Goal: Information Seeking & Learning: Compare options

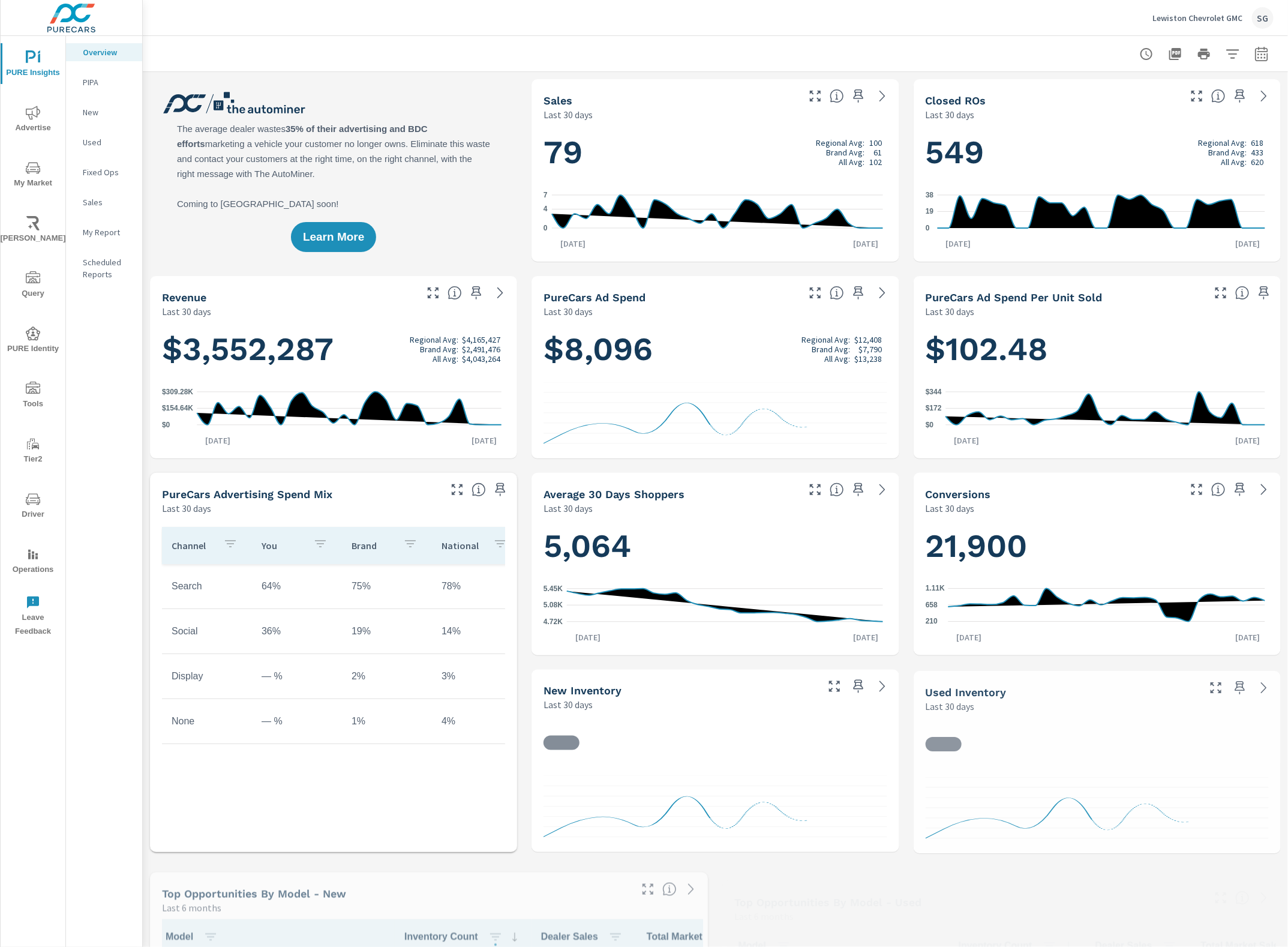
scroll to position [1, 0]
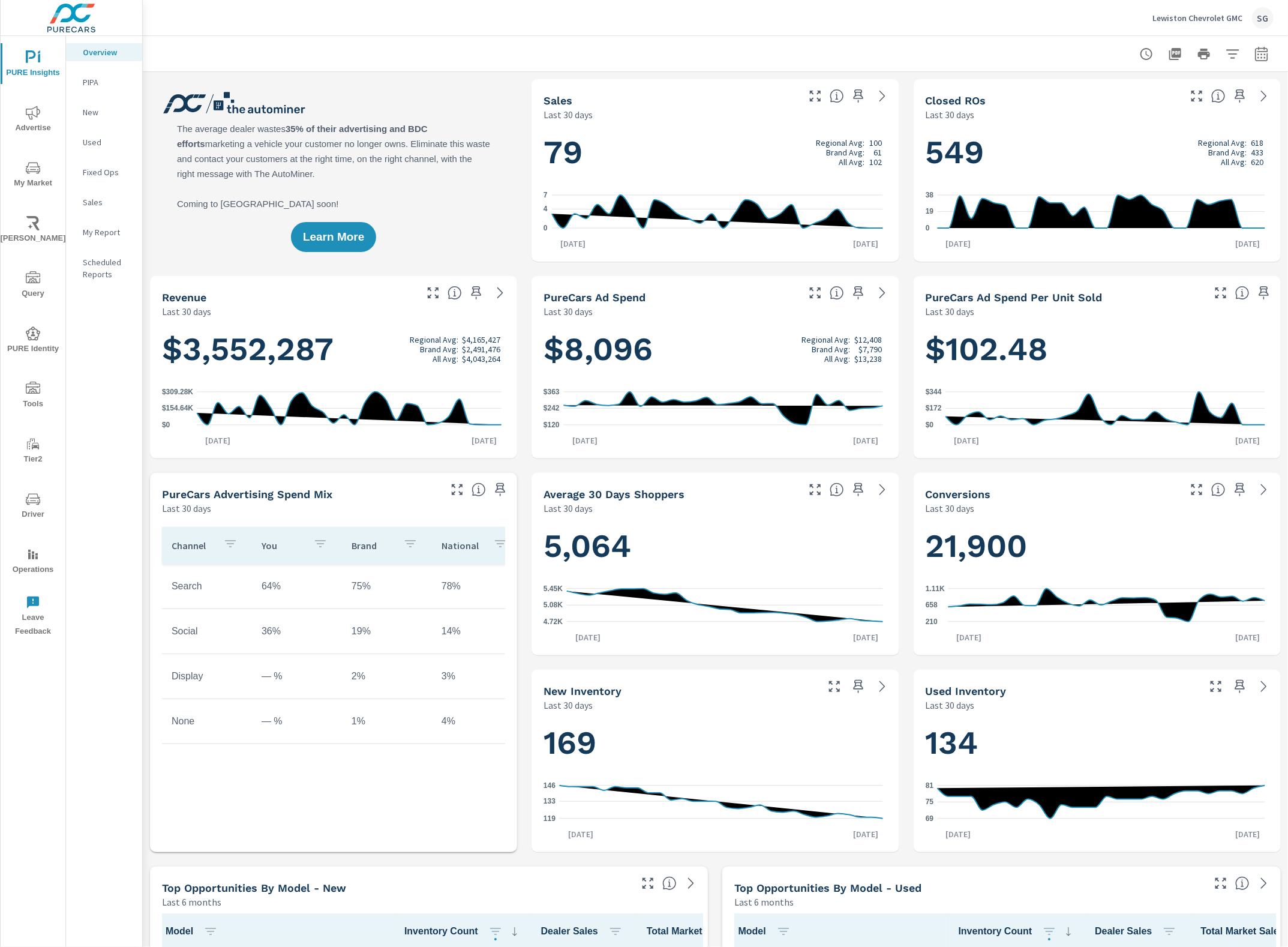
click at [36, 104] on button "Advertise" at bounding box center [33, 119] width 65 height 41
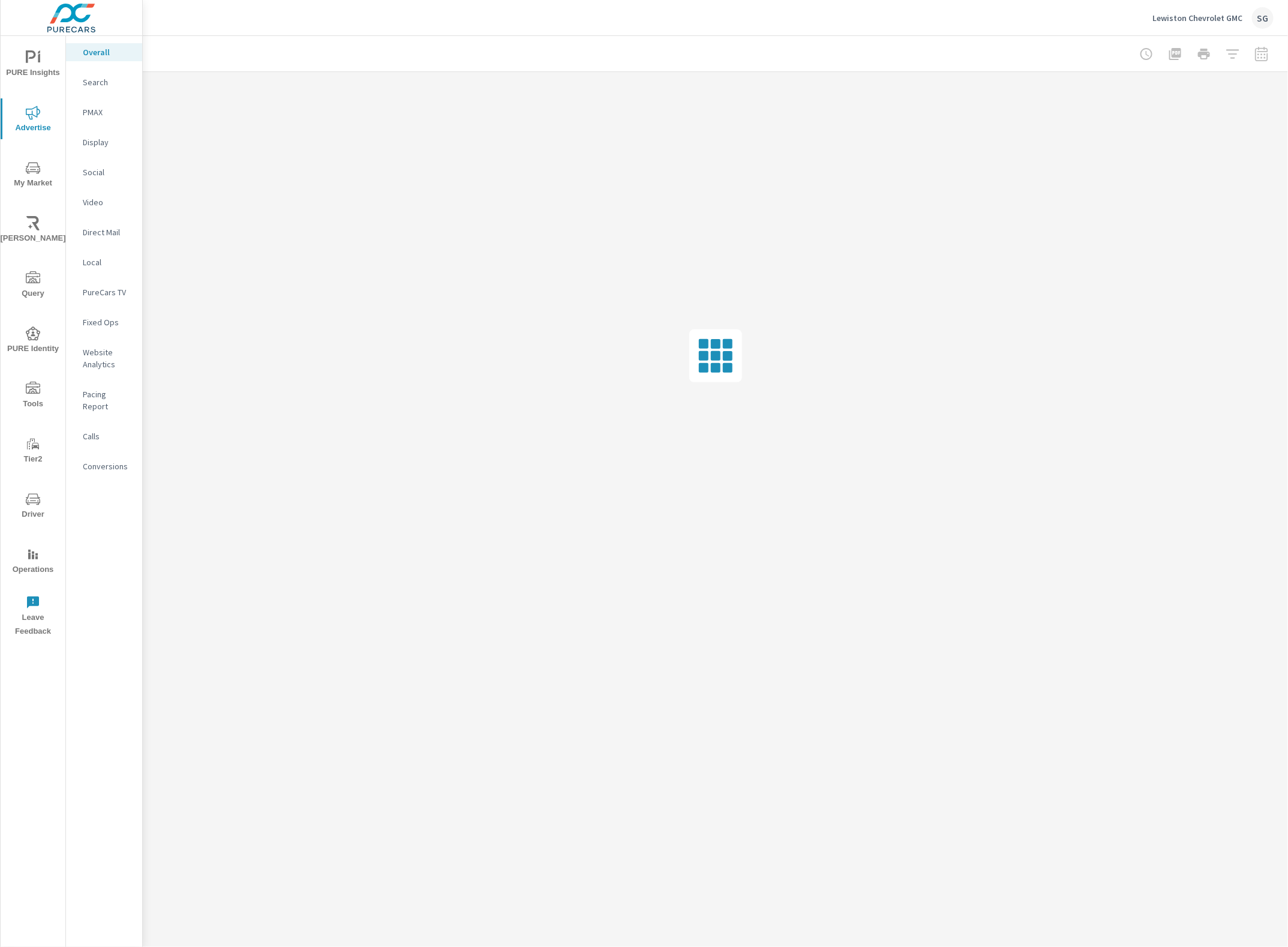
click at [87, 430] on p "Calls" at bounding box center [108, 436] width 50 height 12
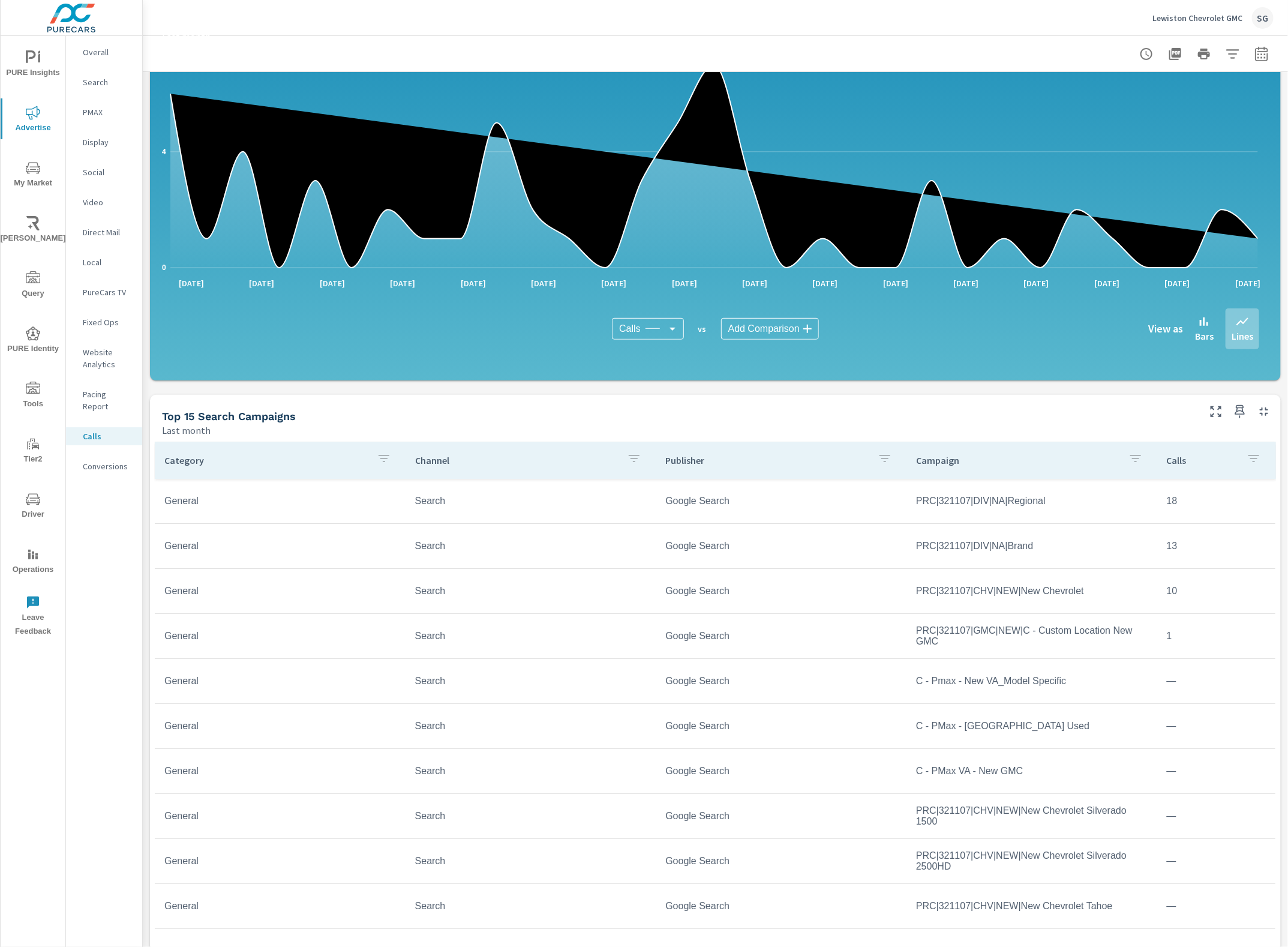
scroll to position [305, 0]
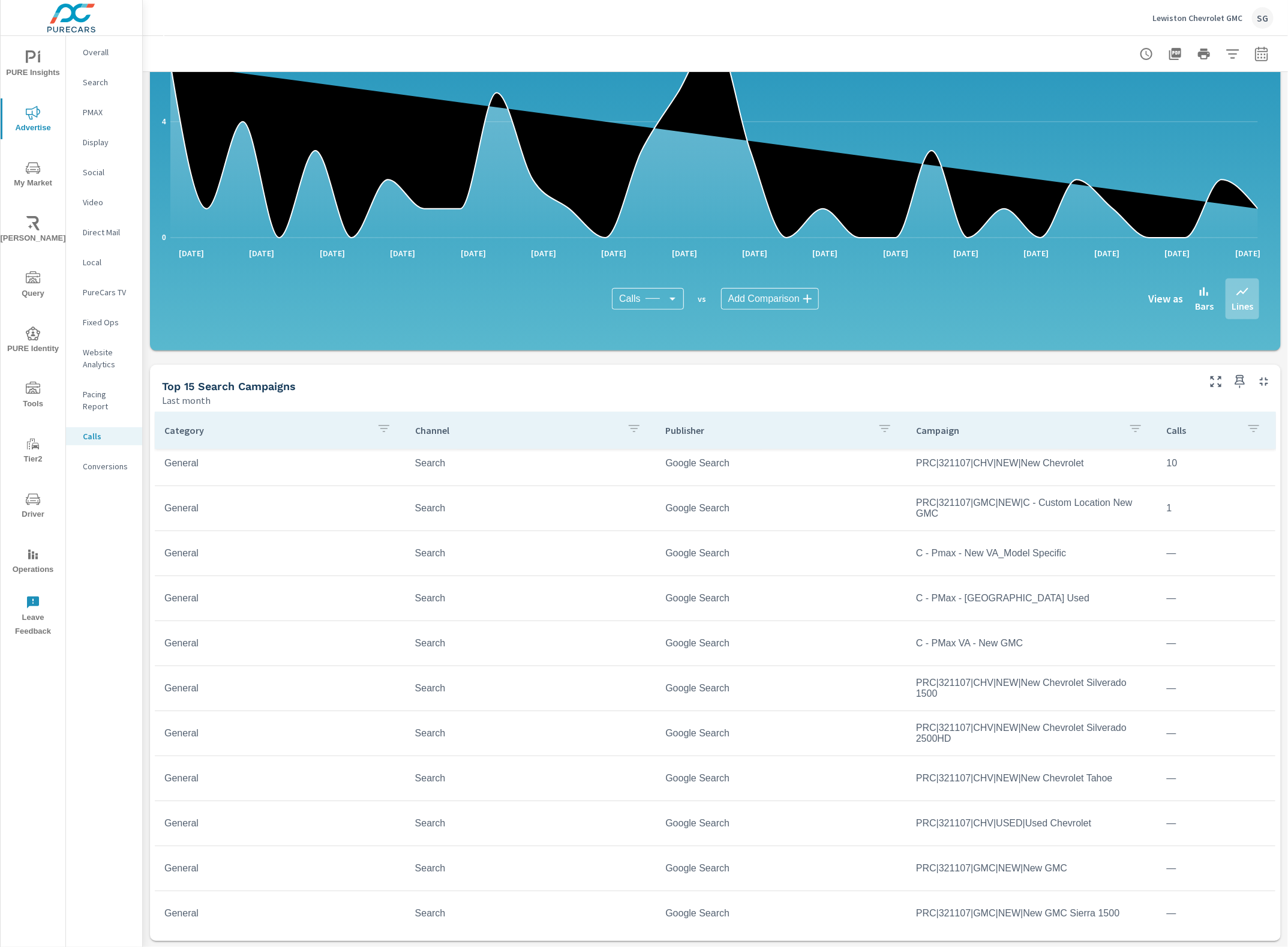
scroll to position [208, 0]
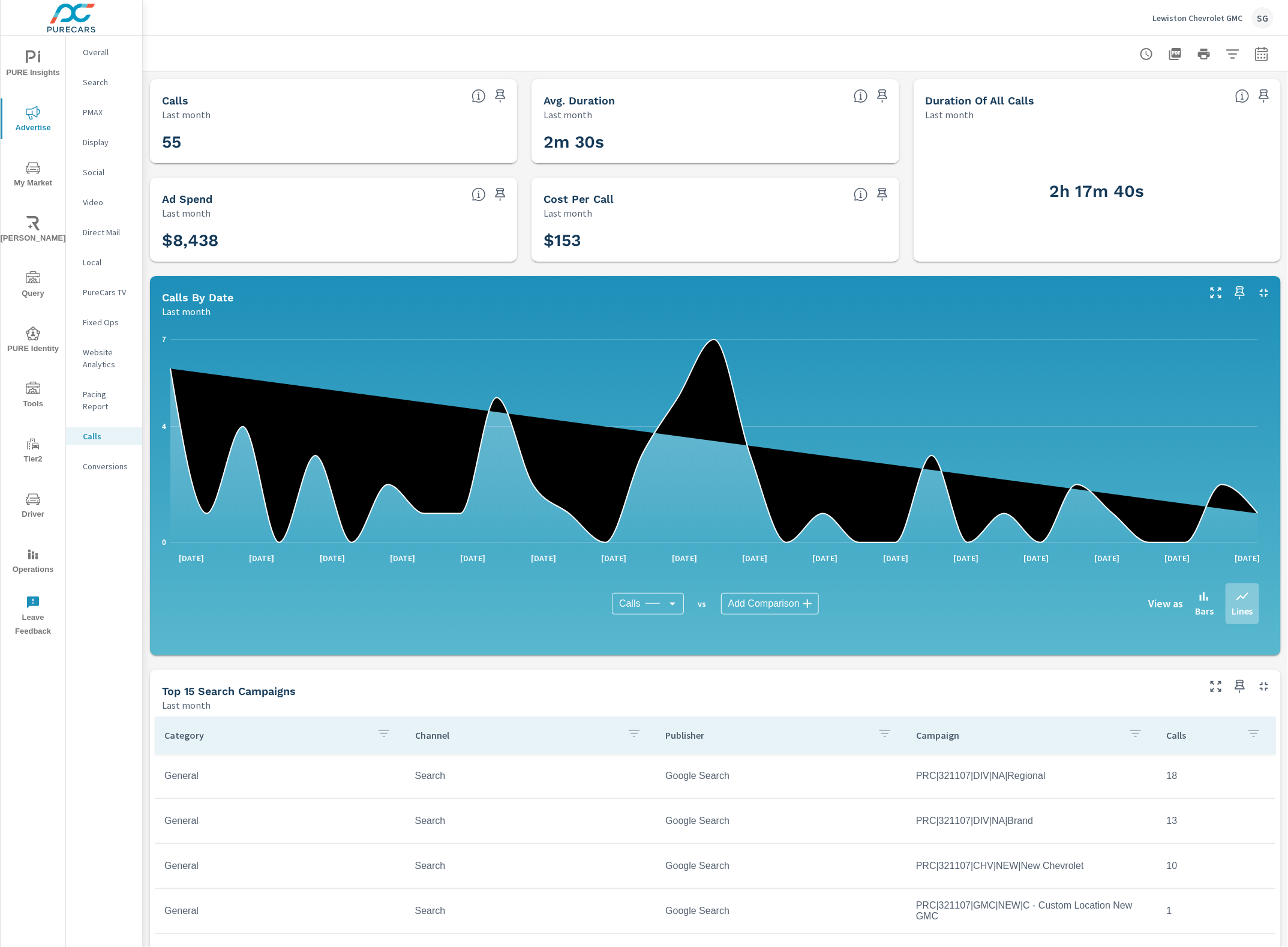
click at [100, 460] on p "Conversions" at bounding box center [108, 466] width 50 height 12
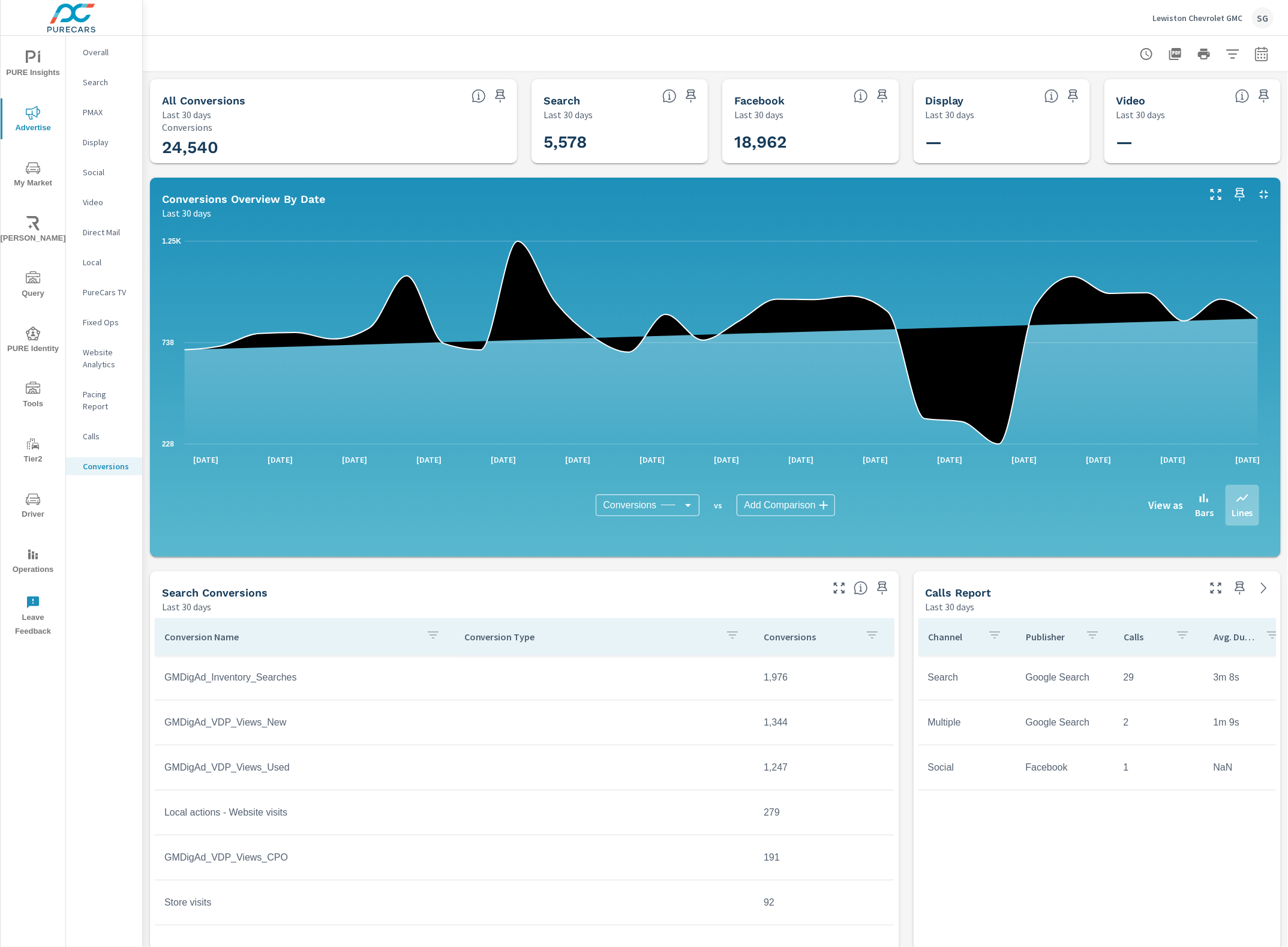
click at [81, 427] on div "Calls" at bounding box center [104, 436] width 76 height 18
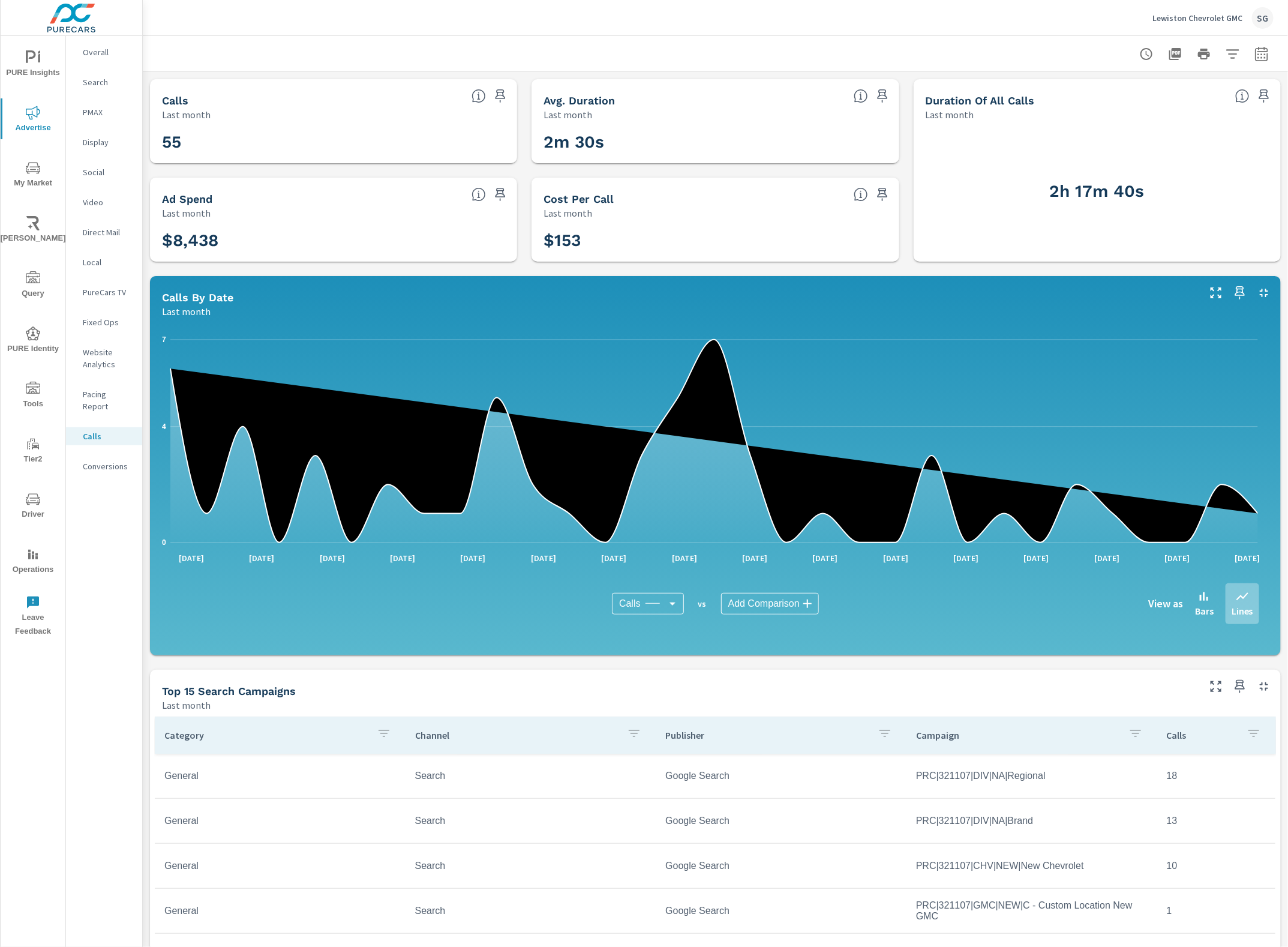
click at [102, 458] on div "Conversions" at bounding box center [104, 466] width 76 height 18
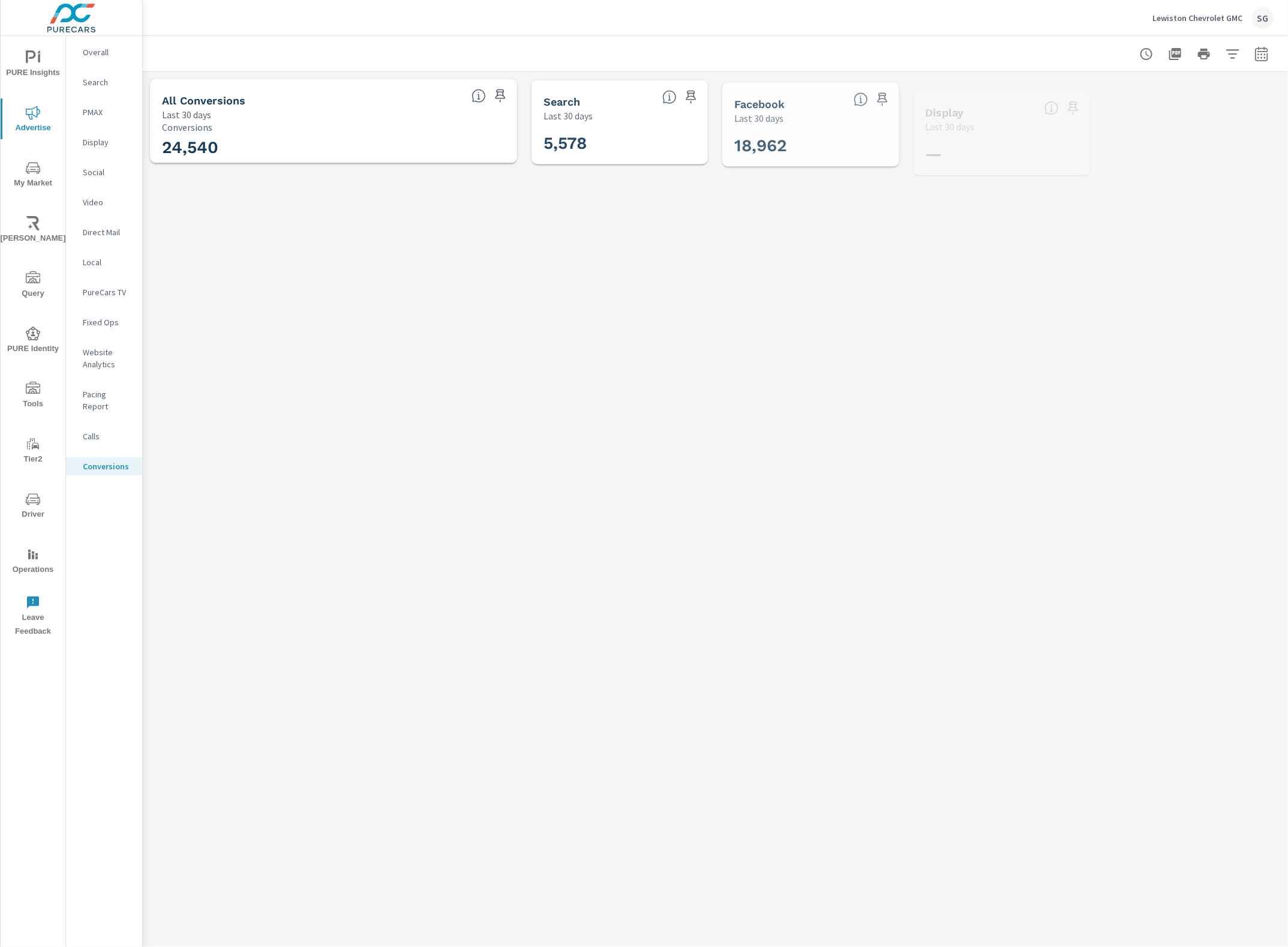
click at [1260, 16] on div "SG" at bounding box center [1263, 18] width 22 height 22
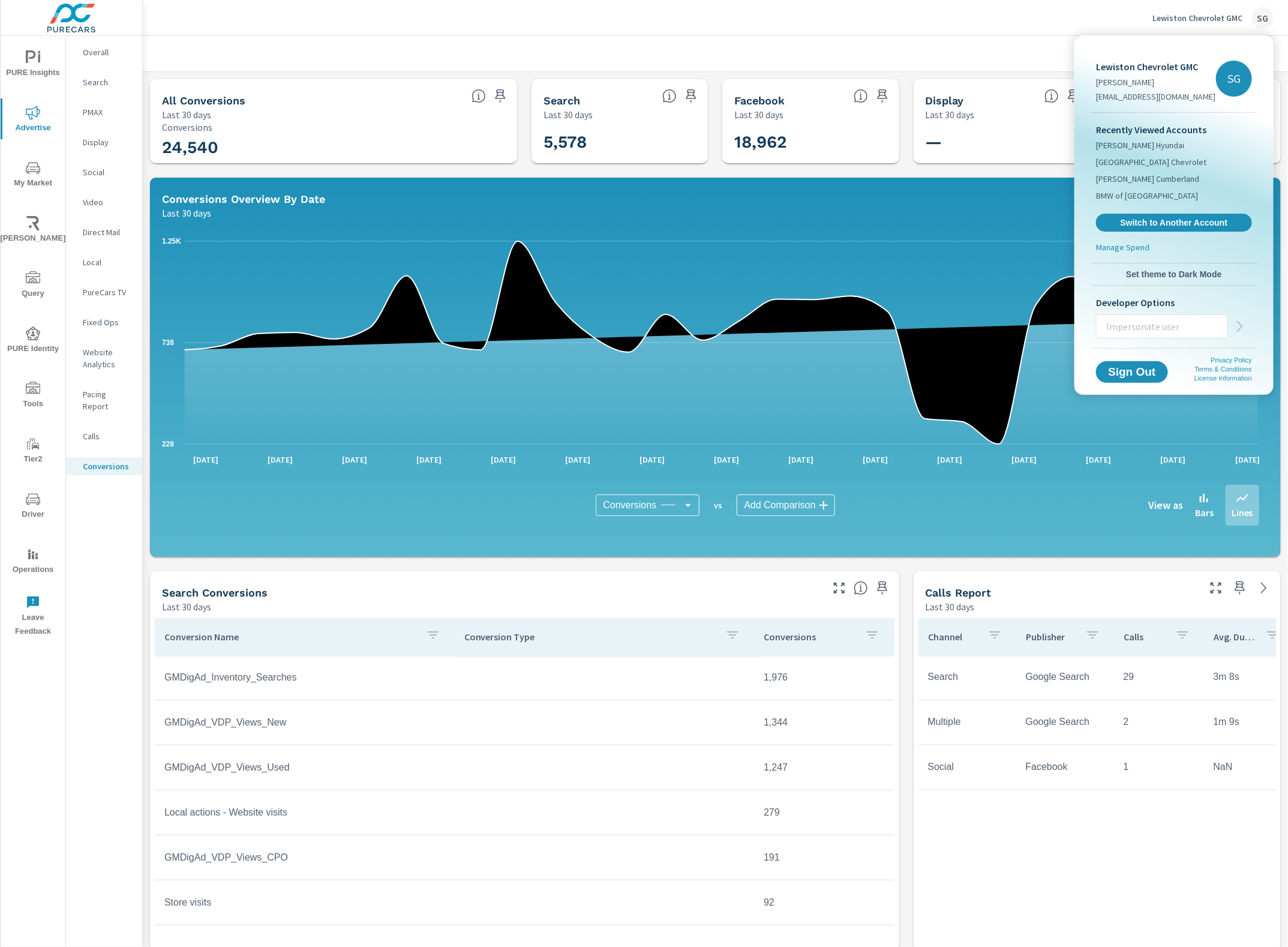
click at [1263, 24] on div at bounding box center [644, 474] width 1288 height 947
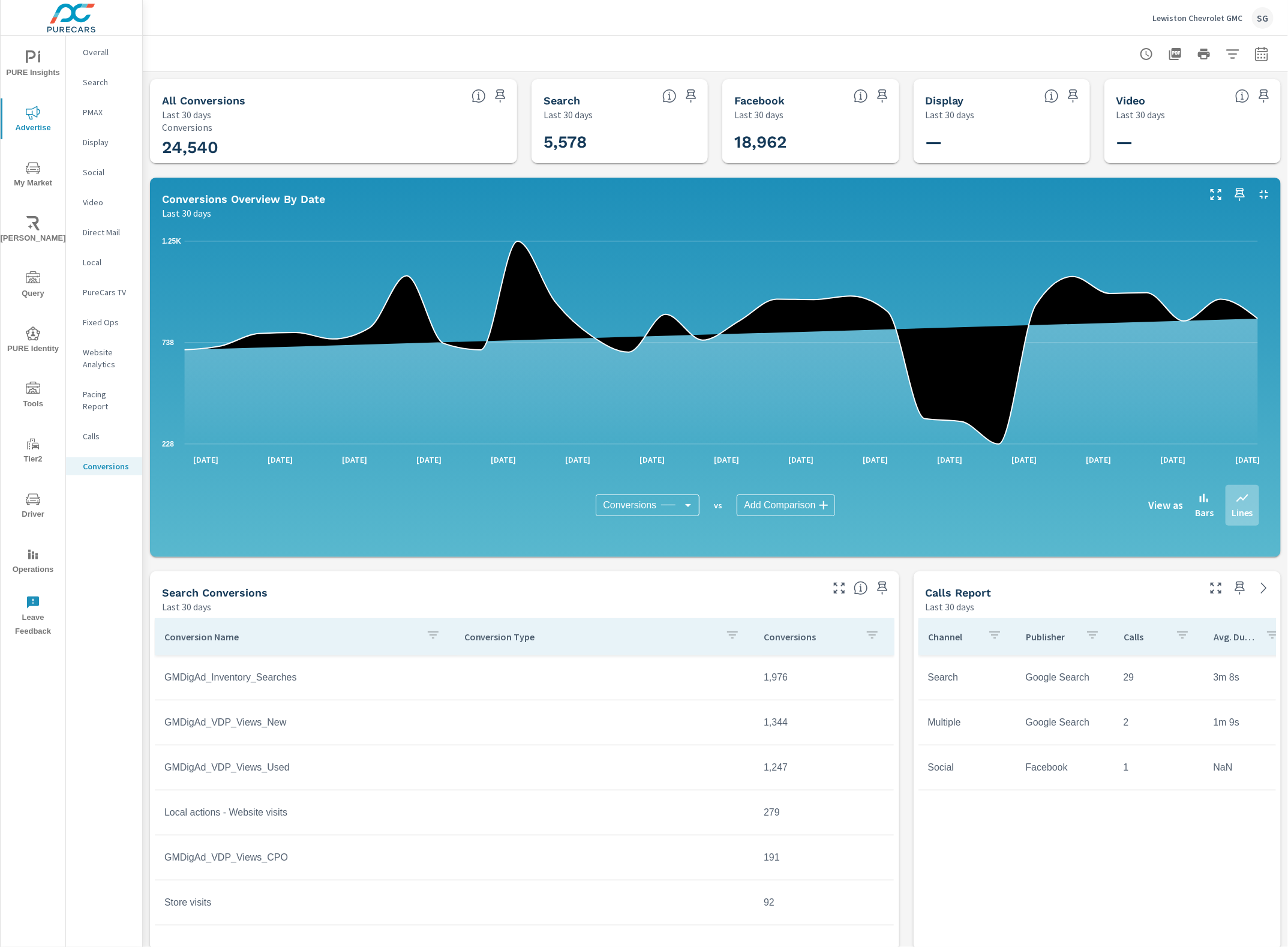
drag, startPoint x: 1245, startPoint y: 55, endPoint x: 1238, endPoint y: 64, distance: 11.4
click at [1255, 57] on icon "button" at bounding box center [1262, 54] width 15 height 15
click at [1194, 114] on select "Custom Yesterday Last week Last 7 days Last 14 days Last 30 days Last 45 days L…" at bounding box center [1155, 103] width 120 height 24
click at [1095, 92] on select "Custom Yesterday Last week Last 7 days Last 14 days Last 30 days Last 45 days L…" at bounding box center [1155, 103] width 120 height 24
select select "Last month"
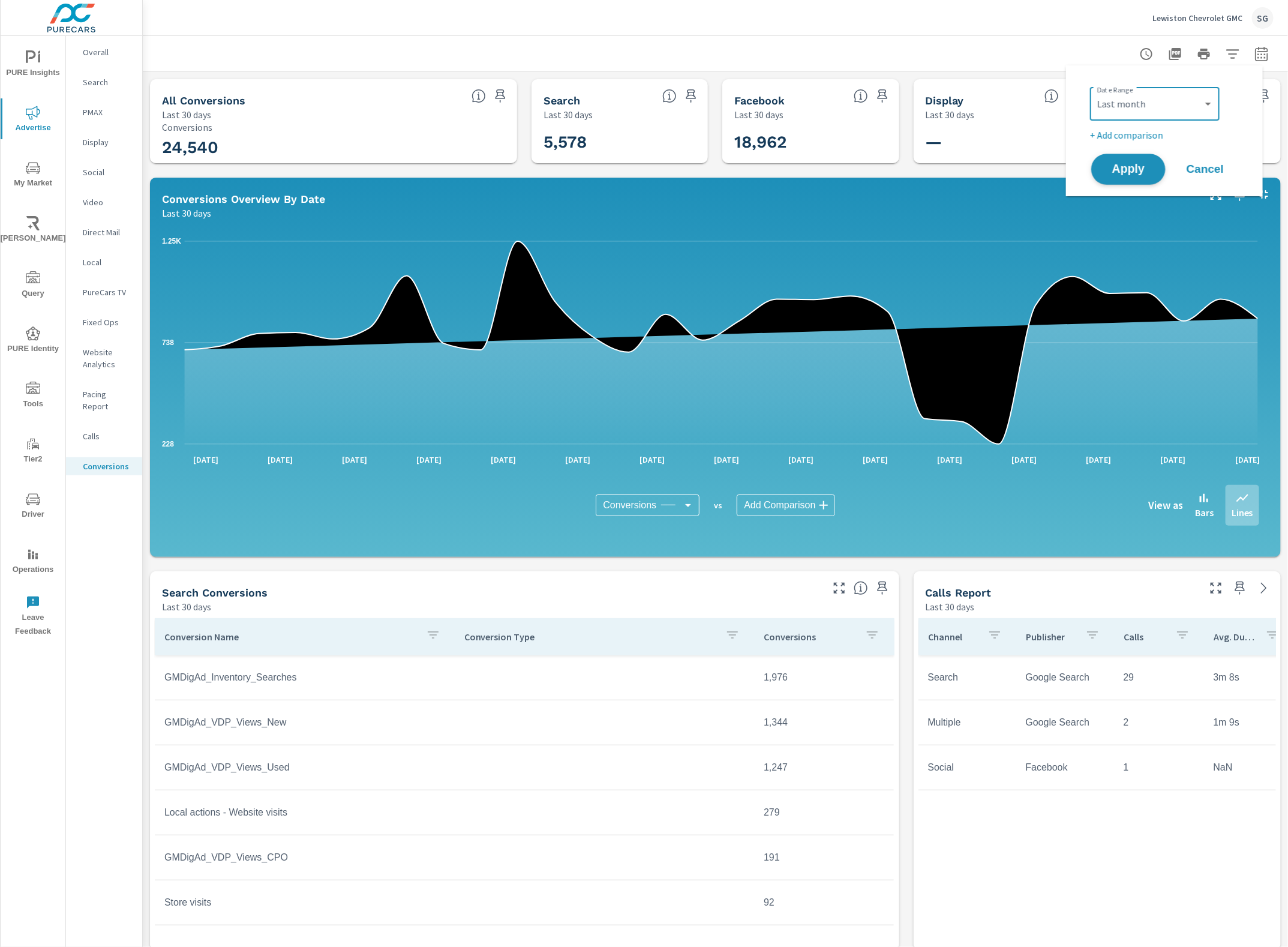
click at [1119, 167] on span "Apply" at bounding box center [1128, 169] width 49 height 12
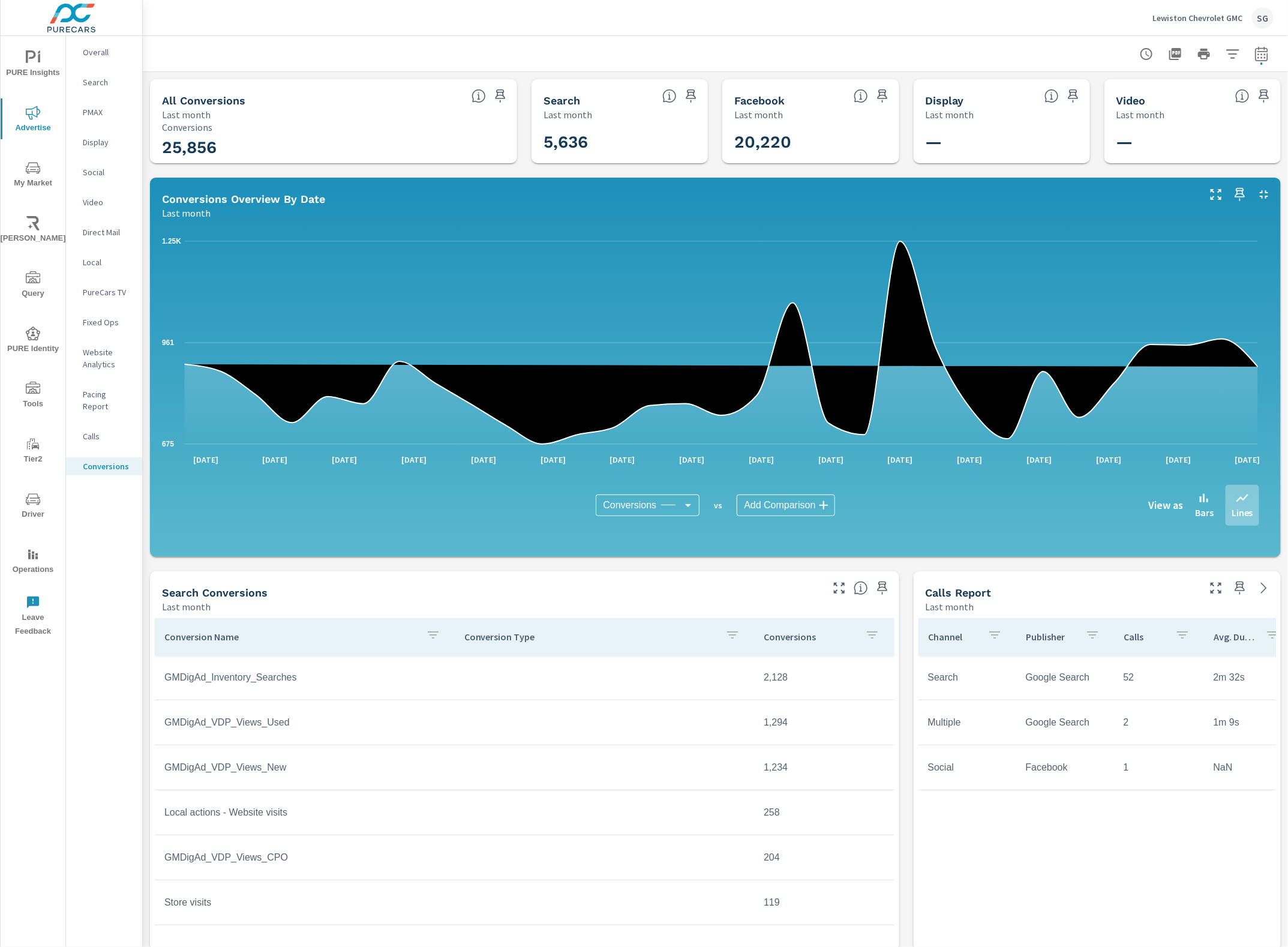
scroll to position [75, 0]
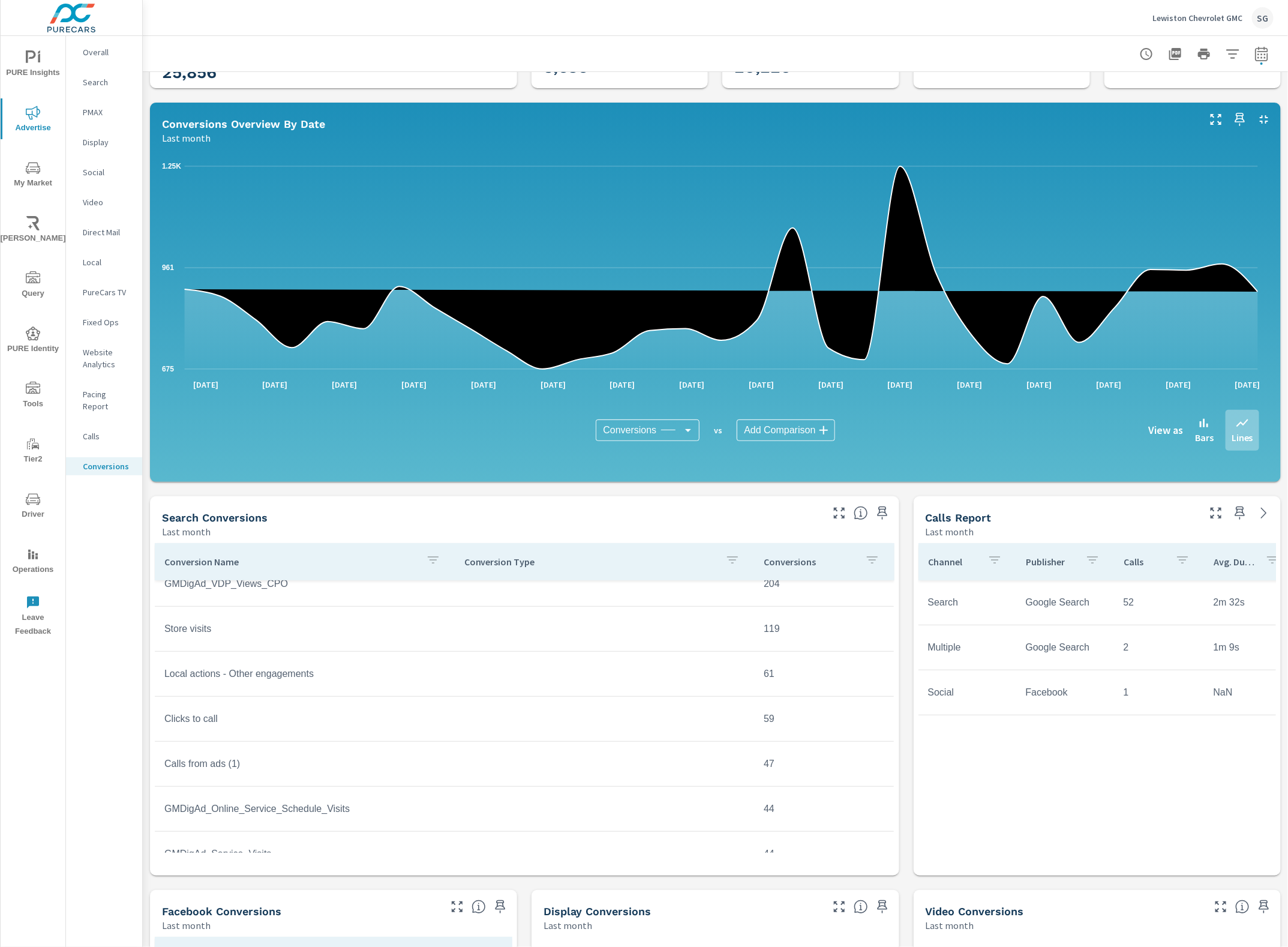
scroll to position [225, 0]
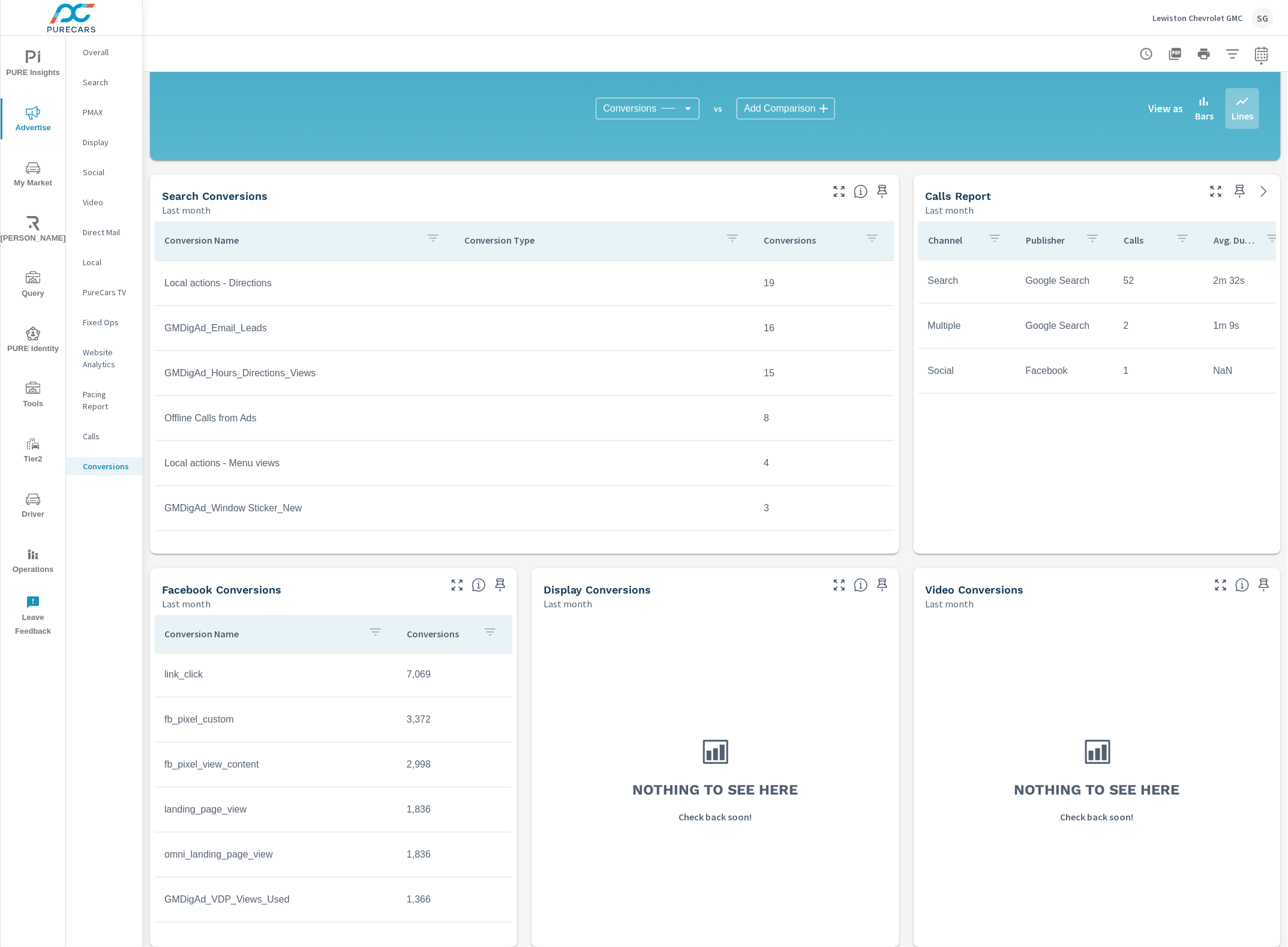
scroll to position [403, 0]
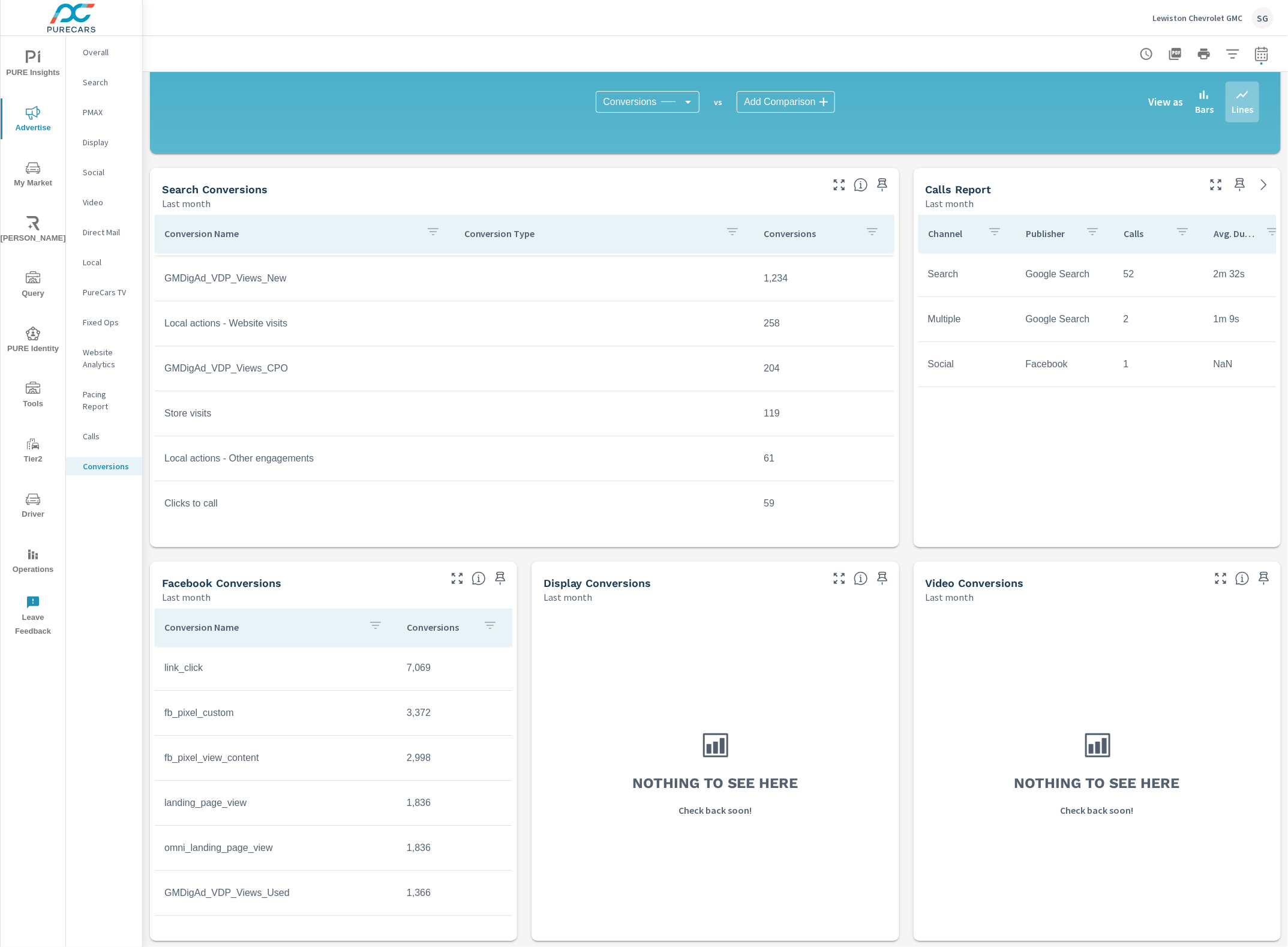
scroll to position [58, 0]
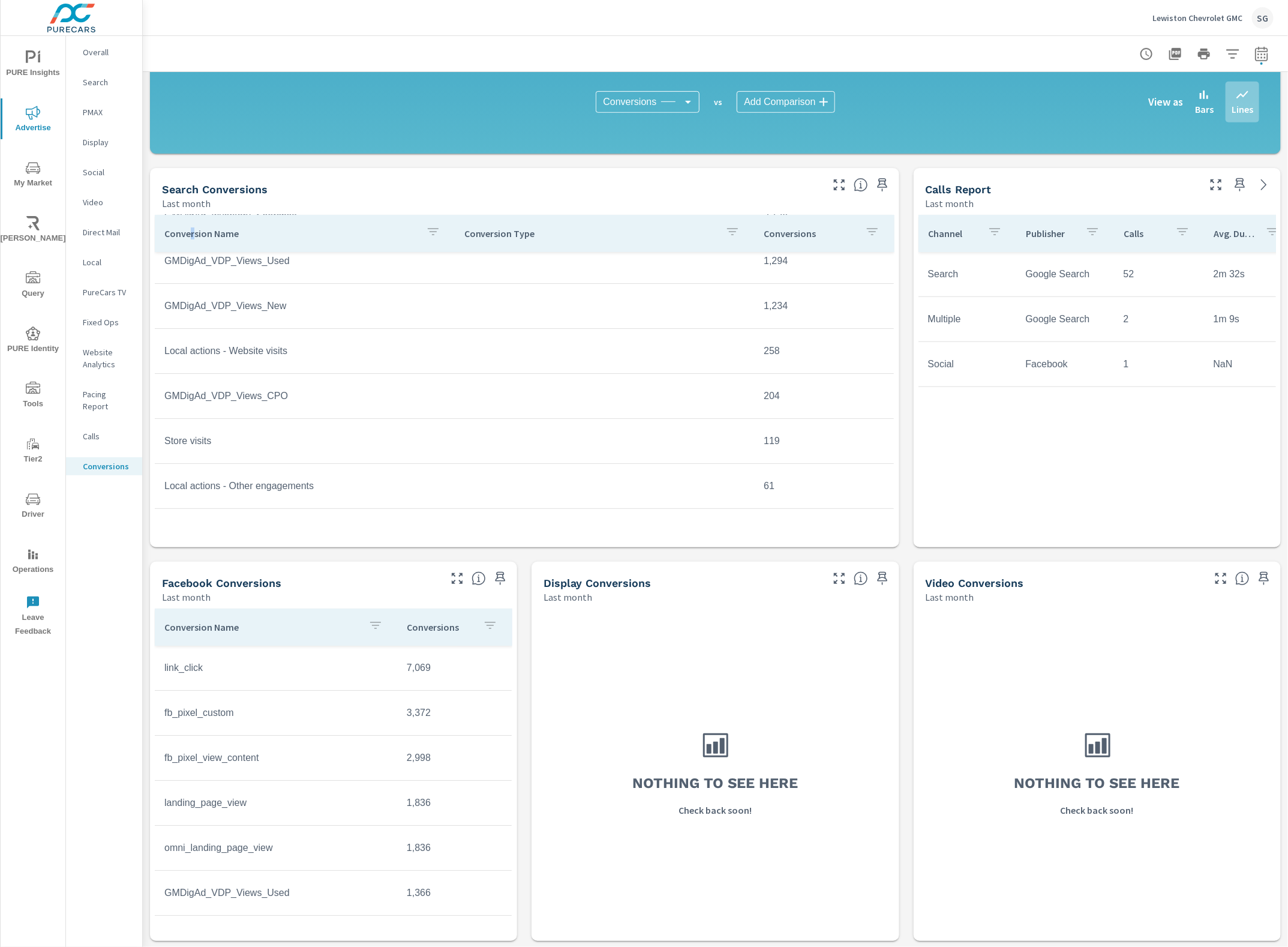
click at [192, 235] on p "Conversion Name" at bounding box center [290, 233] width 252 height 12
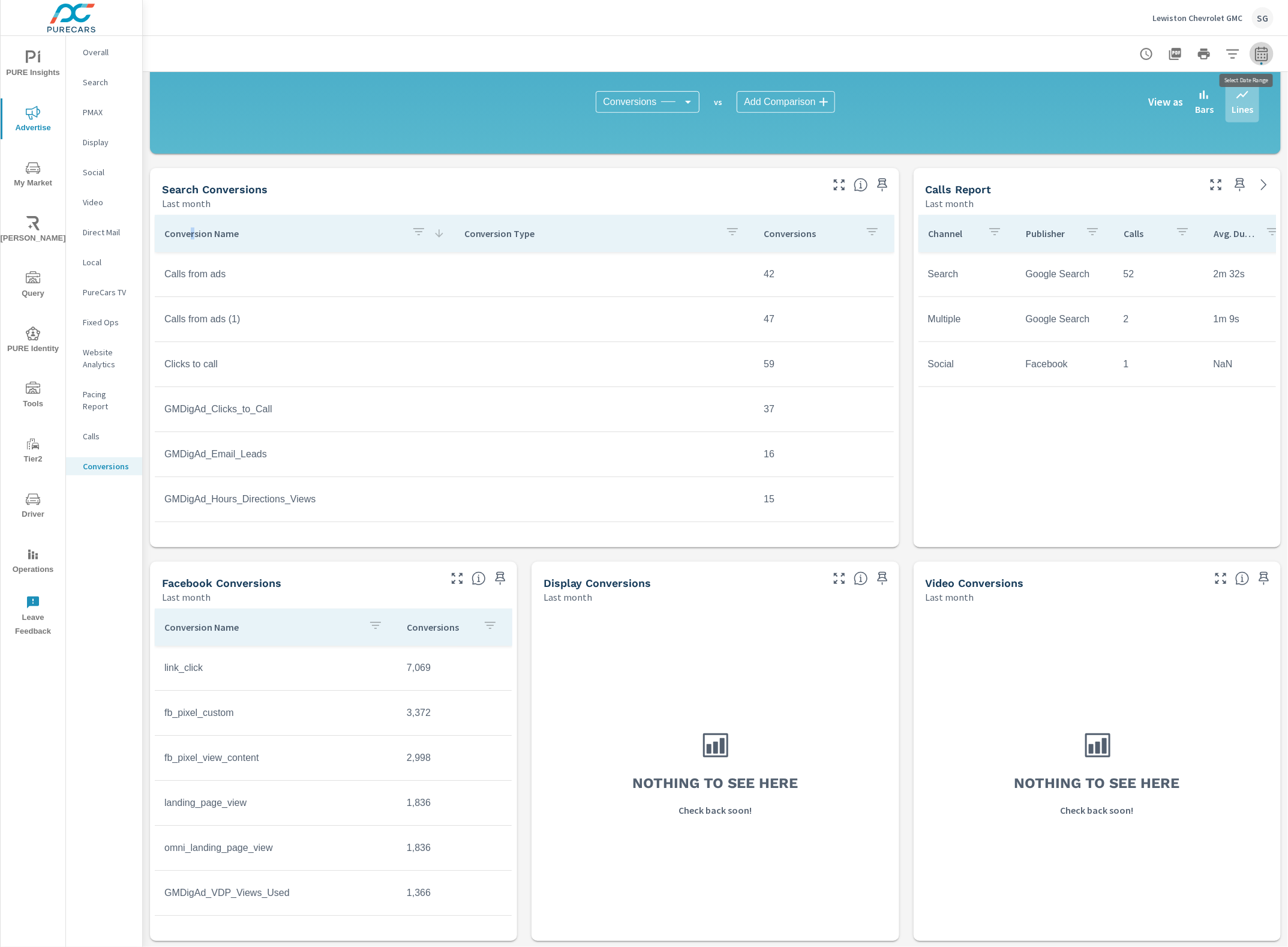
click at [1261, 64] on span "button" at bounding box center [1262, 64] width 2 height 2
select select "Last month"
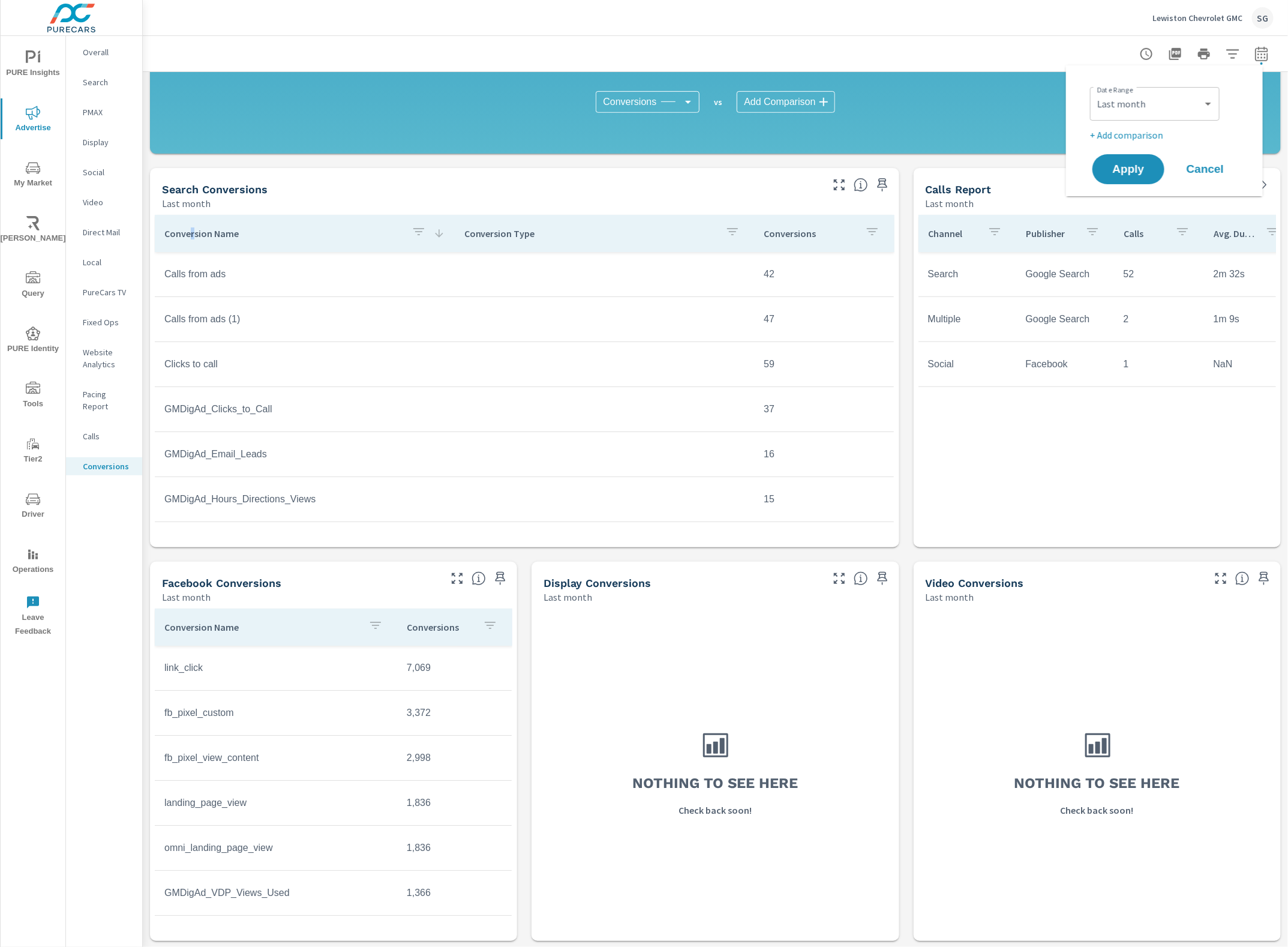
click at [1185, 116] on div "Custom Yesterday Last week Last 7 days Last 14 days Last 30 days Last 45 days L…" at bounding box center [1155, 103] width 129 height 33
click at [1117, 139] on p "+ Add comparison" at bounding box center [1167, 135] width 154 height 15
select select "Previous period"
click at [1111, 202] on span "Apply" at bounding box center [1128, 203] width 49 height 12
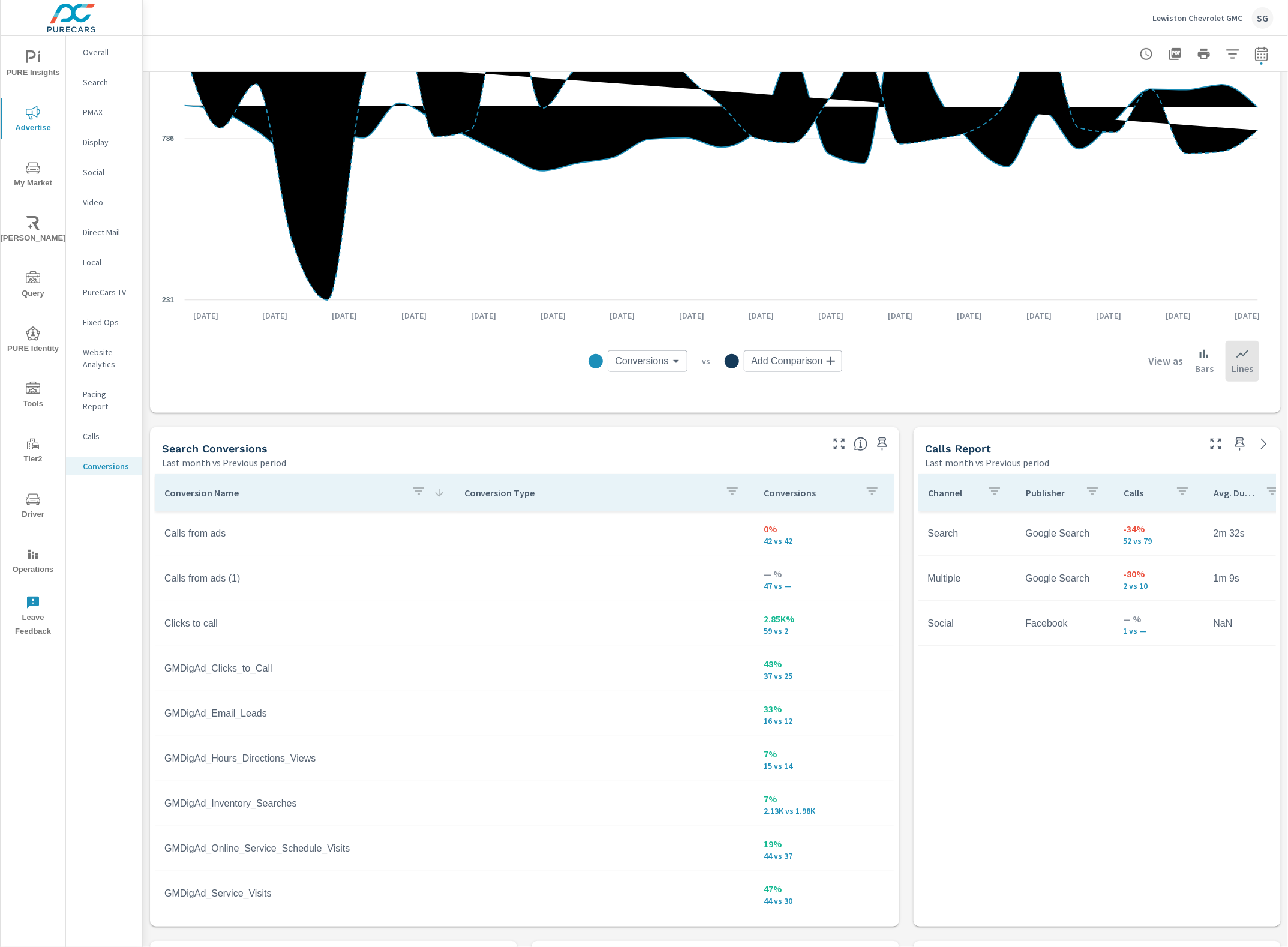
scroll to position [300, 0]
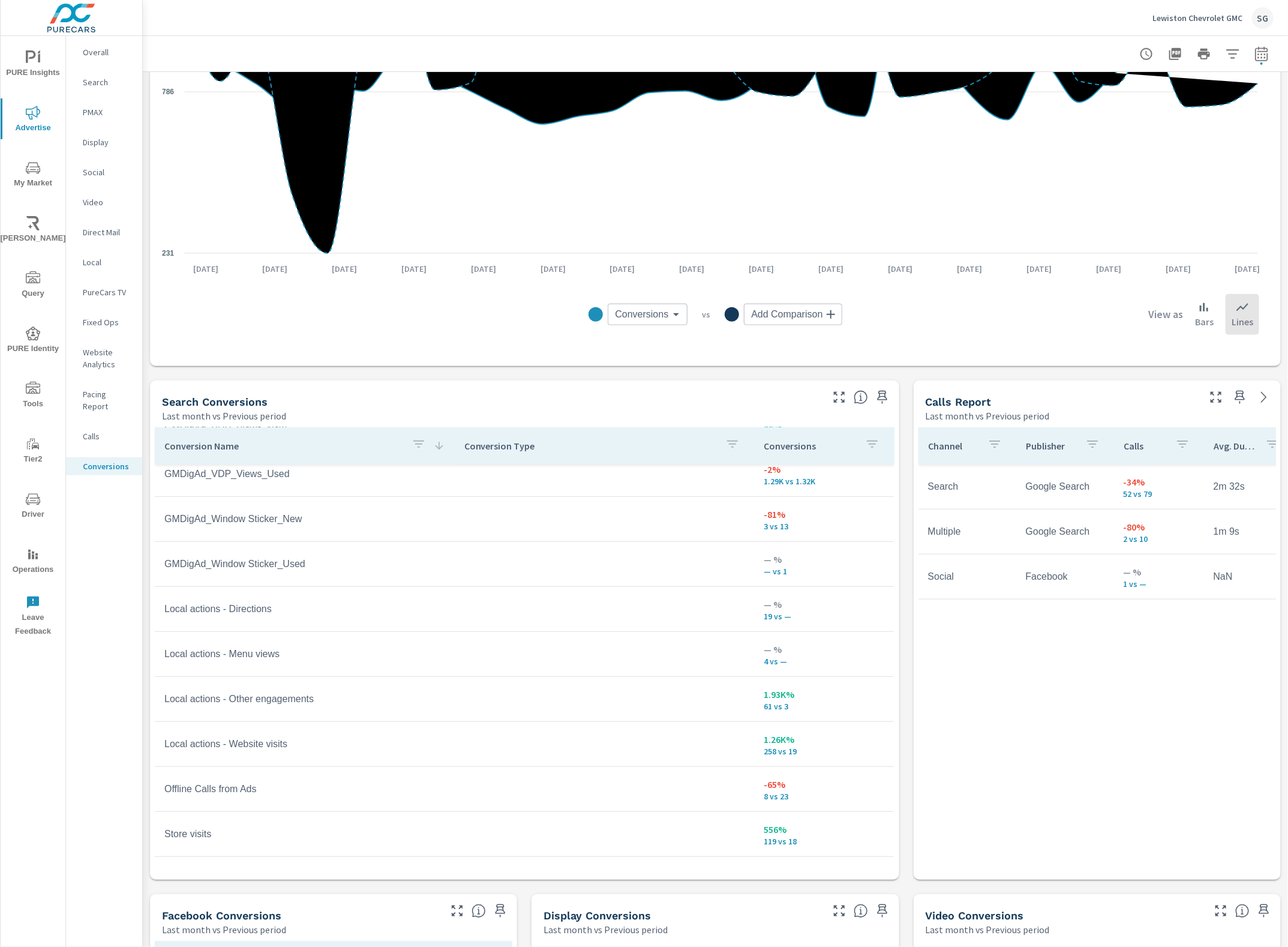
scroll to position [525, 0]
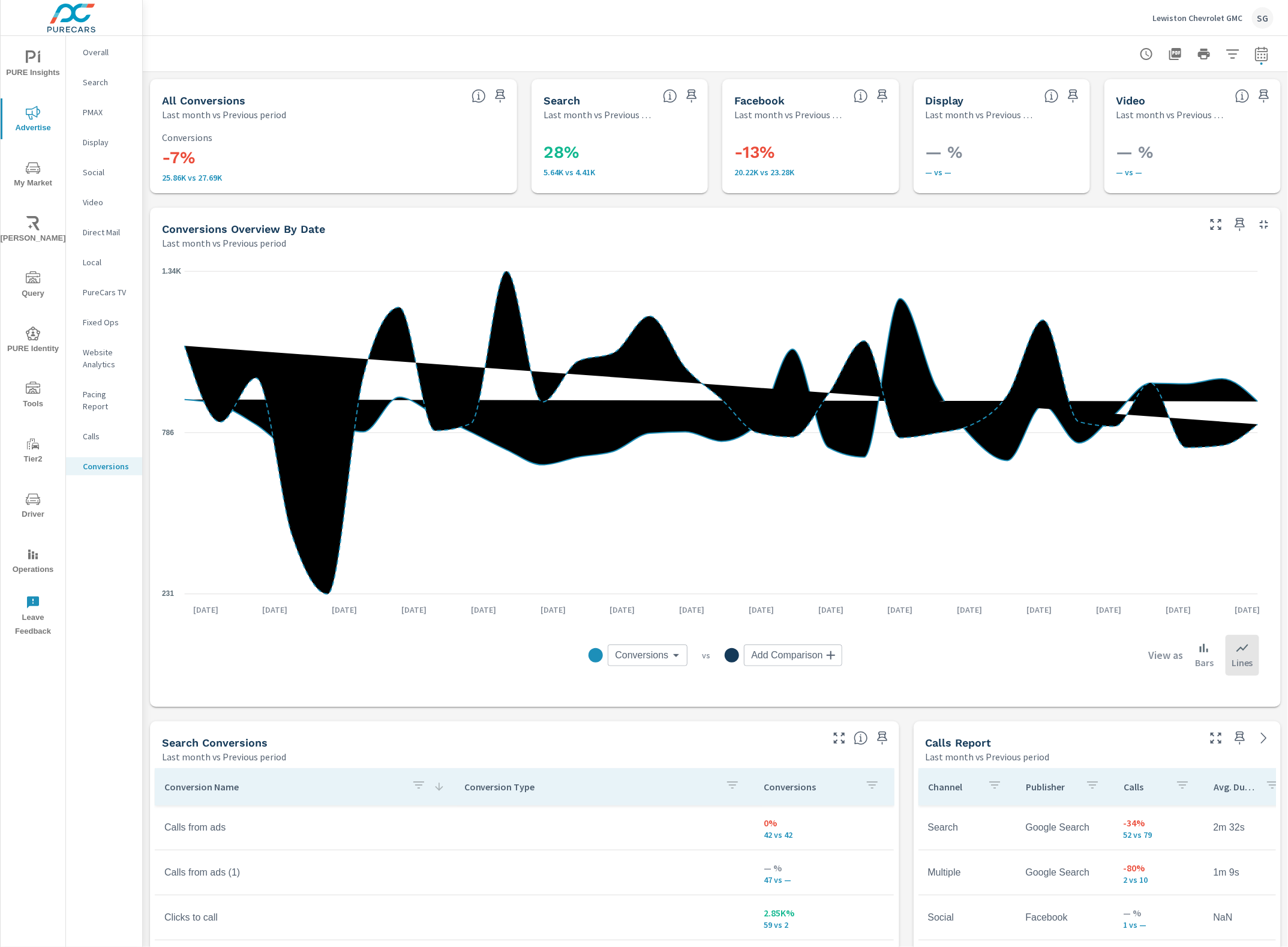
click at [85, 430] on p "Calls" at bounding box center [108, 436] width 50 height 12
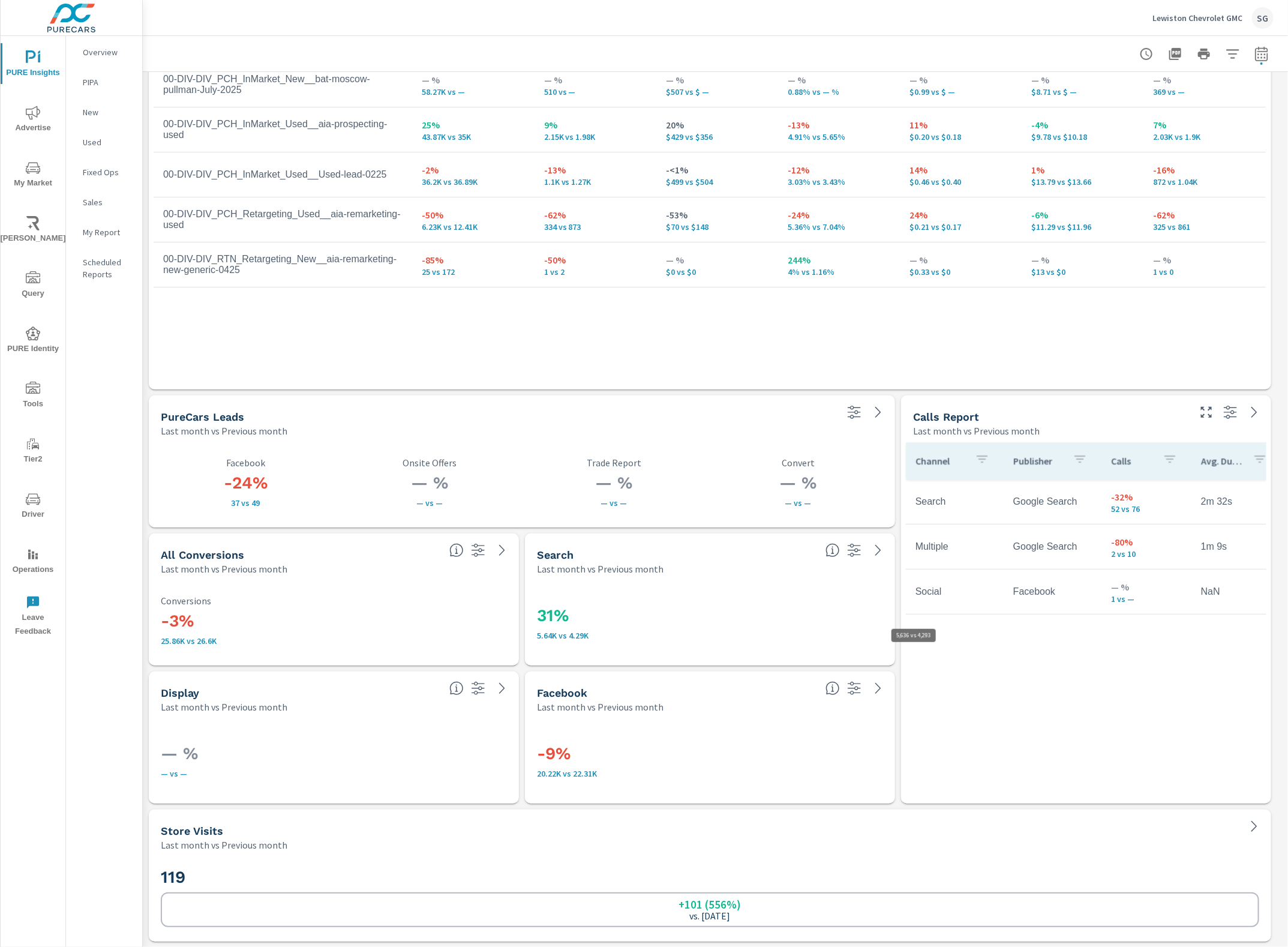
scroll to position [3755, 1158]
